Goal: Find specific page/section: Find specific page/section

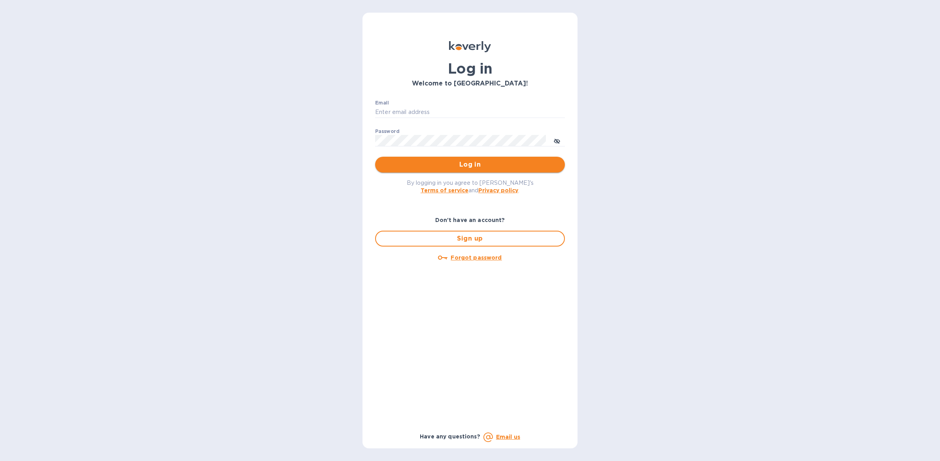
type input "[PERSON_NAME][EMAIL_ADDRESS][DOMAIN_NAME]"
click at [435, 163] on span "Log in" at bounding box center [470, 164] width 177 height 9
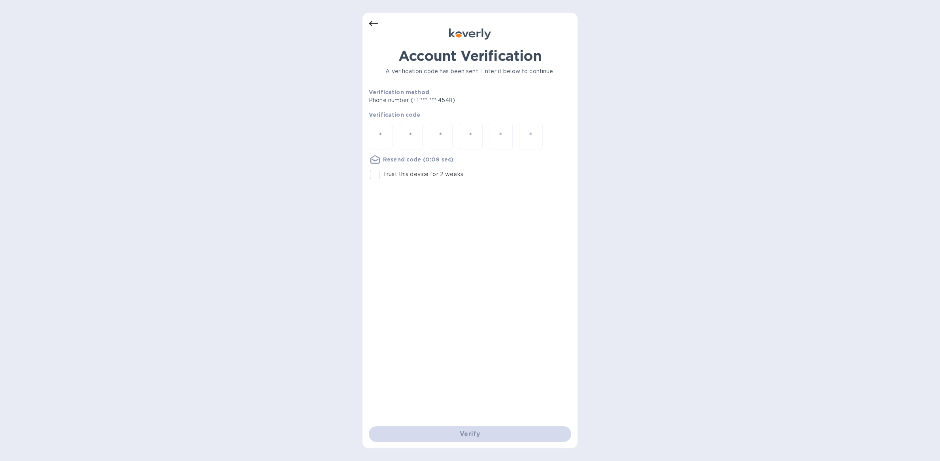
click at [377, 138] on input "number" at bounding box center [381, 136] width 10 height 15
type input "8"
type input "1"
type input "3"
type input "4"
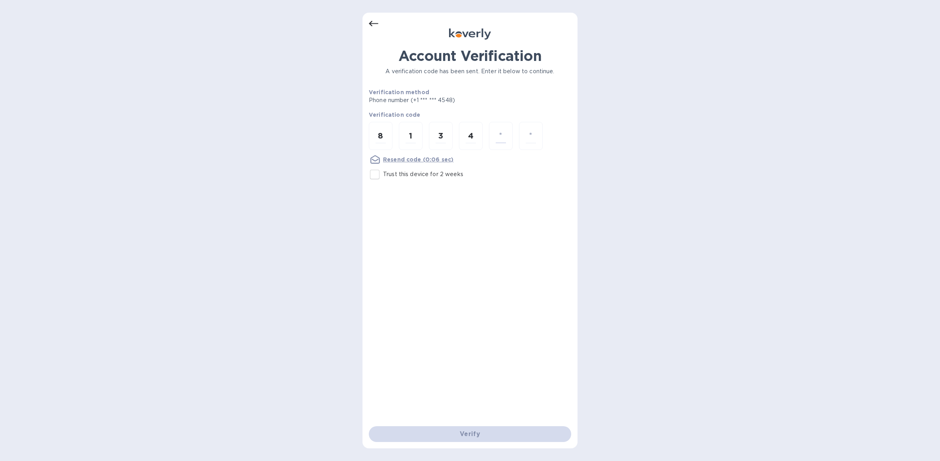
type input "2"
type input "7"
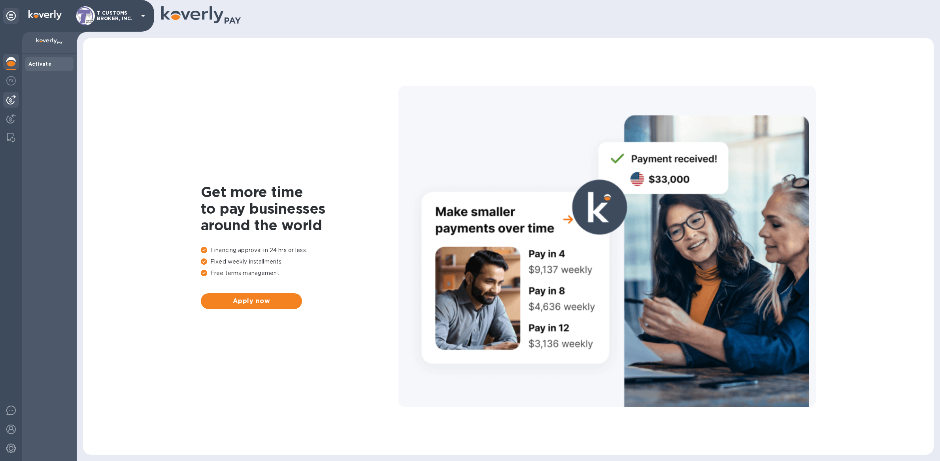
click at [15, 101] on img at bounding box center [10, 99] width 9 height 9
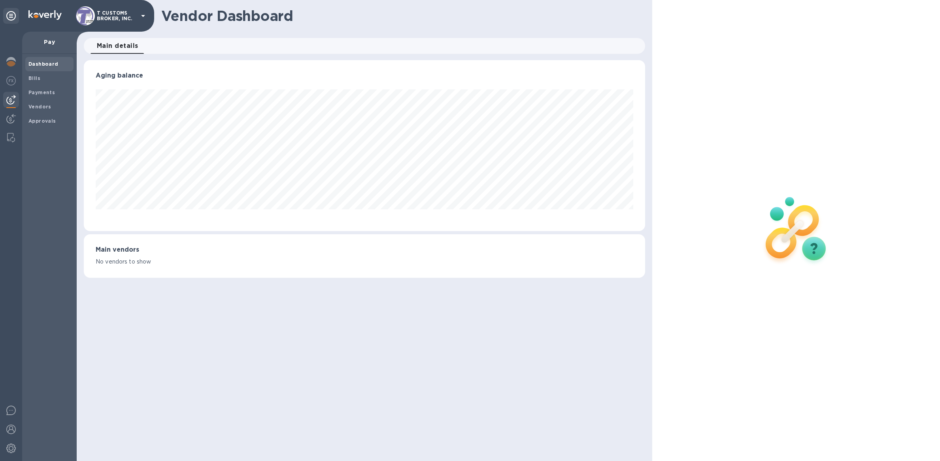
scroll to position [171, 562]
click at [8, 115] on img at bounding box center [10, 118] width 9 height 9
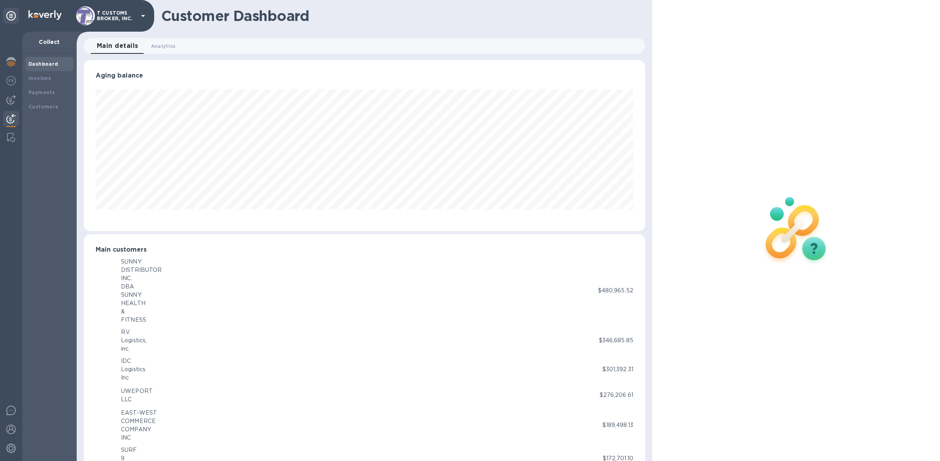
scroll to position [395262, 394874]
click at [417, 5] on div "Customer Dashboard" at bounding box center [365, 16] width 576 height 32
click at [43, 77] on b "Invoices" at bounding box center [39, 78] width 23 height 6
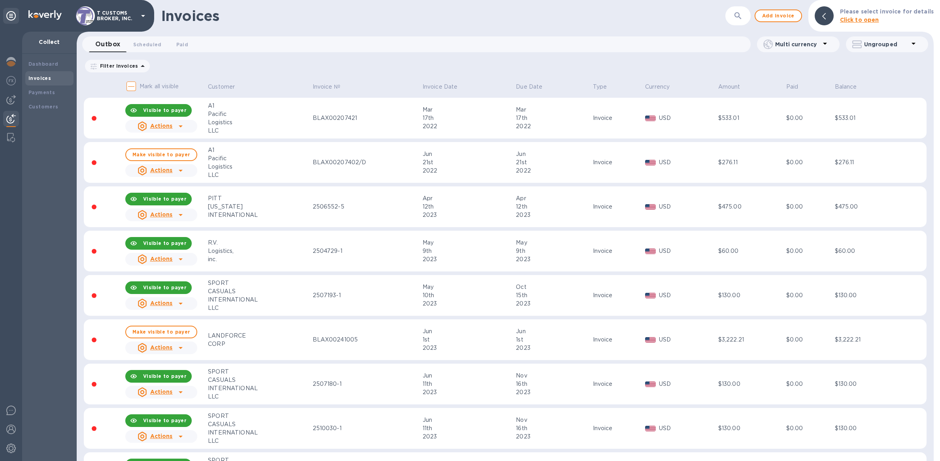
click at [739, 13] on icon "button" at bounding box center [738, 15] width 9 height 9
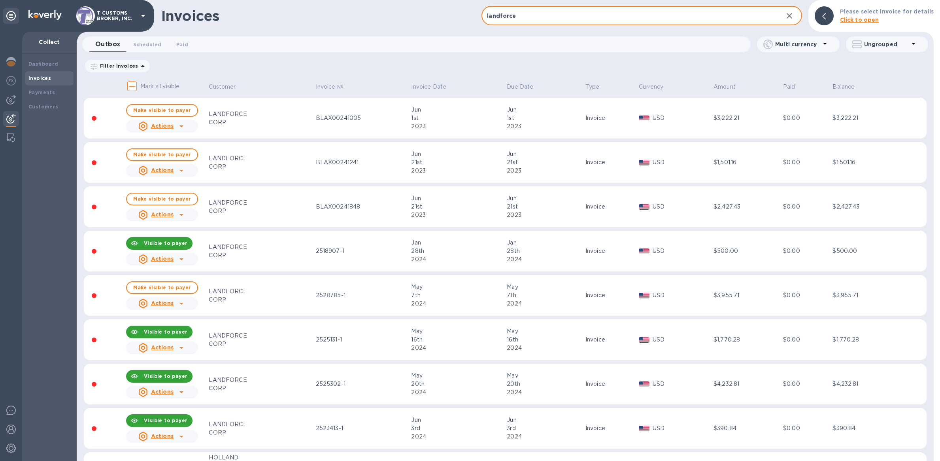
type input "landforce"
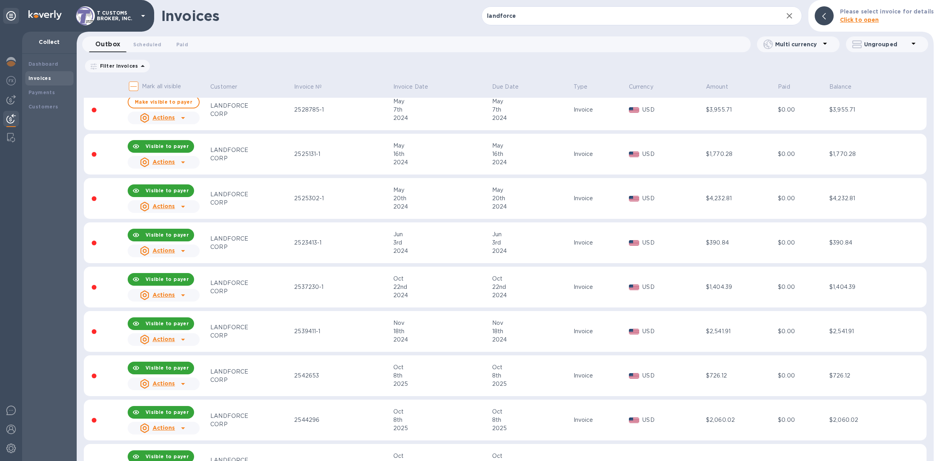
scroll to position [175, 0]
